Goal: Check status: Check status

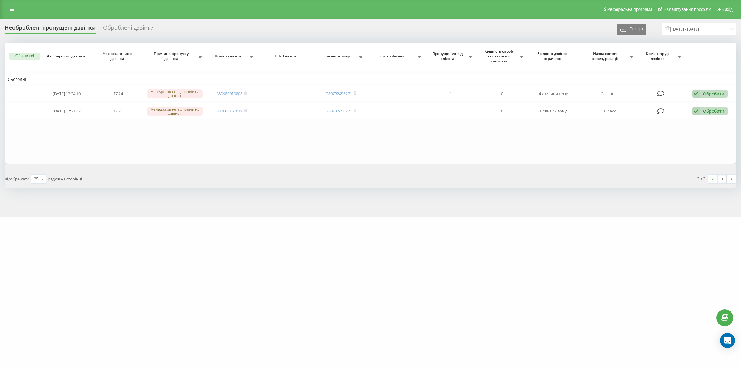
click at [350, 333] on div "motoblok.biz Проекти motoblok.biz Дашборд Центр звернень Журнал дзвінків Журнал…" at bounding box center [370, 184] width 741 height 368
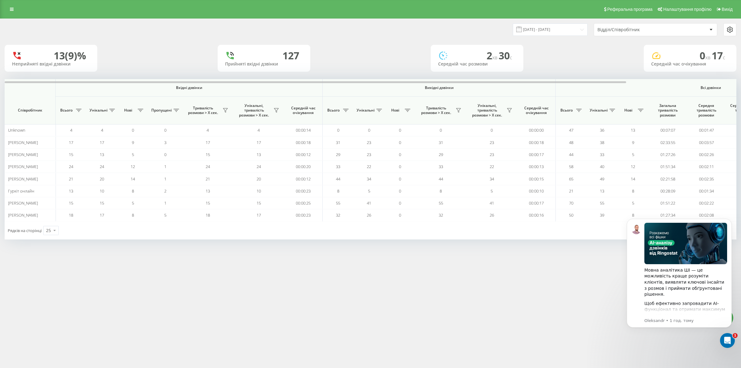
click html "Мовна аналітика ШІ — це можливість краще розуміти клієнтів, виявляти ключові ін…"
click at [727, 343] on icon "Відкрити програму для спілкування Intercom" at bounding box center [727, 340] width 10 height 10
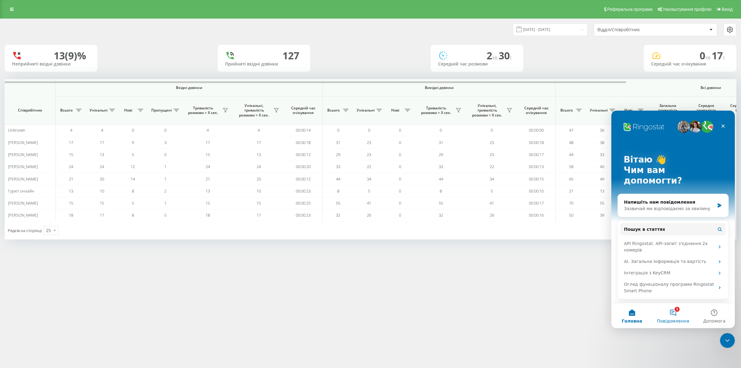
click at [674, 316] on button "1 Повідомлення" at bounding box center [673, 315] width 41 height 25
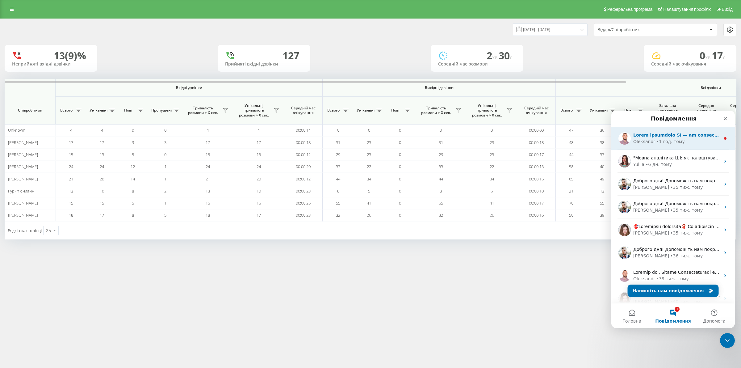
click at [649, 143] on div "Oleksandr" at bounding box center [645, 141] width 22 height 6
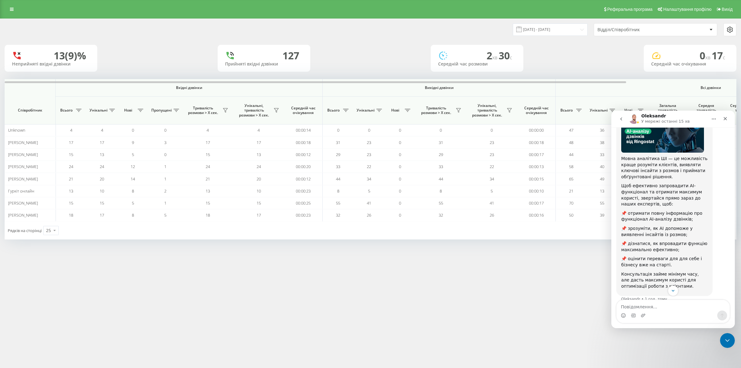
scroll to position [67, 0]
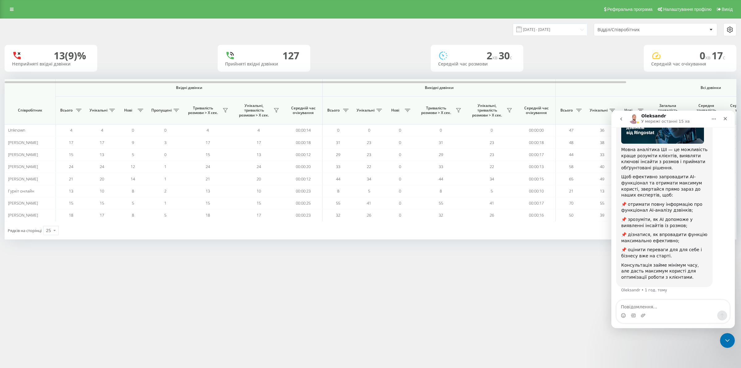
click at [623, 120] on icon "go back" at bounding box center [621, 118] width 5 height 5
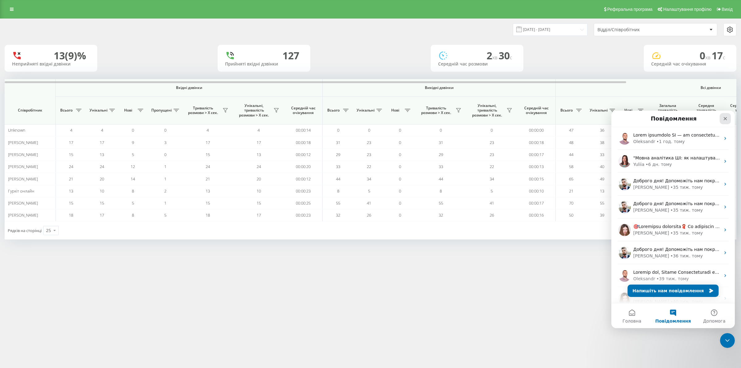
click at [726, 120] on icon "Закрити" at bounding box center [725, 118] width 5 height 5
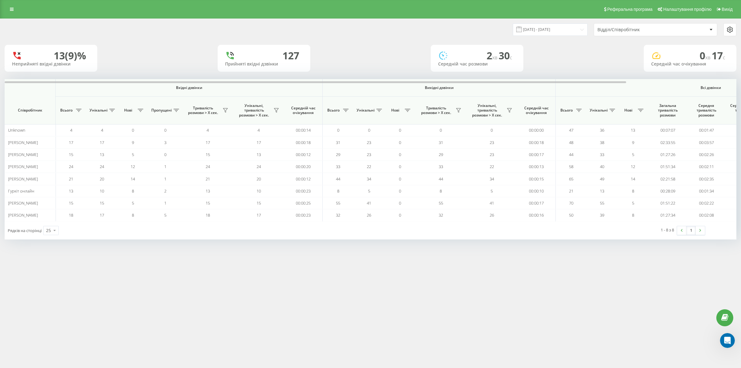
click at [563, 308] on div "Реферальна програма Налаштування профілю Вихід 20.08.2025 - 20.08.2025 Відділ/С…" at bounding box center [370, 184] width 741 height 368
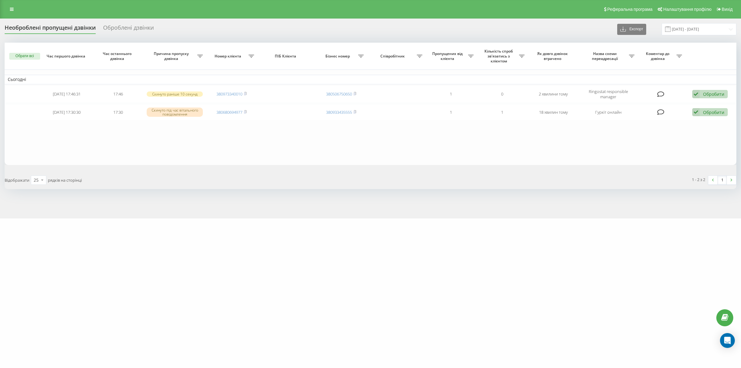
drag, startPoint x: 93, startPoint y: 283, endPoint x: 86, endPoint y: 274, distance: 11.7
click at [93, 282] on div "motoblok.biz Проекти motoblok.biz Дашборд Центр звернень Журнал дзвінків Журнал…" at bounding box center [370, 184] width 741 height 368
click at [114, 274] on div "motoblok.biz Проекти motoblok.biz Дашборд Центр звернень Журнал дзвінків Журнал…" at bounding box center [370, 184] width 741 height 368
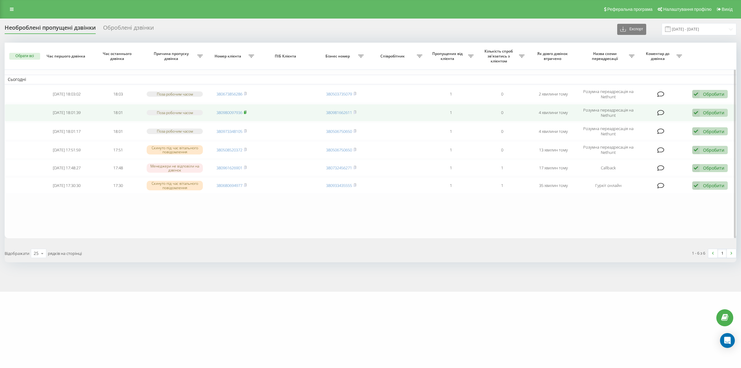
click at [246, 111] on icon at bounding box center [245, 112] width 3 height 4
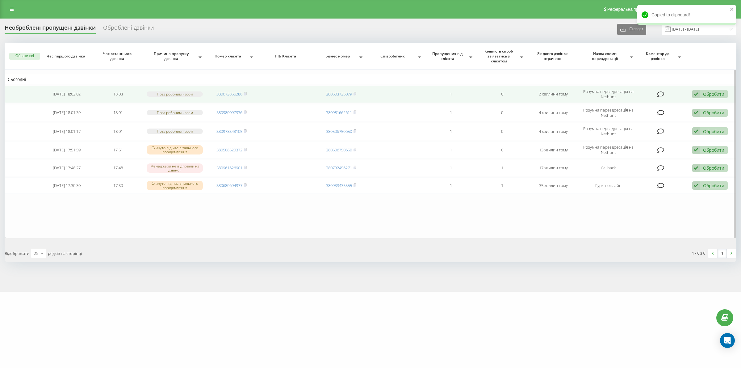
click at [244, 93] on span "380673856286" at bounding box center [232, 94] width 30 height 6
click at [246, 93] on rect at bounding box center [245, 94] width 2 height 3
